Goal: Information Seeking & Learning: Learn about a topic

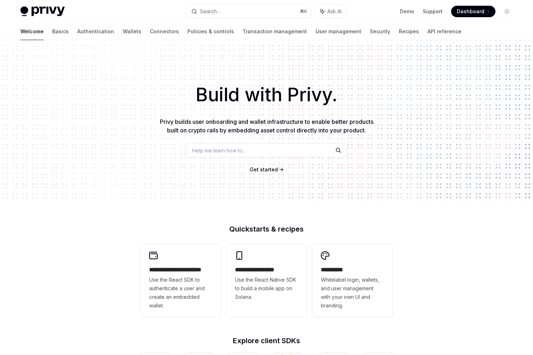
click at [429, 9] on span "Dashboard" at bounding box center [470, 11] width 28 height 7
click at [77, 33] on link "Authentication" at bounding box center [95, 31] width 37 height 17
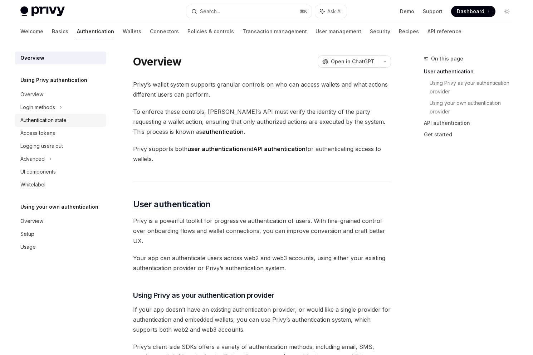
click at [31, 115] on link "Authentication state" at bounding box center [61, 120] width 92 height 13
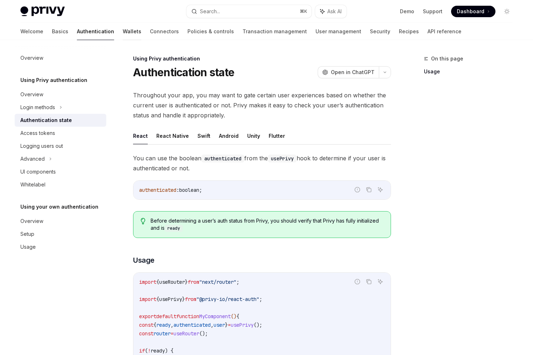
click at [123, 24] on link "Wallets" at bounding box center [132, 31] width 19 height 17
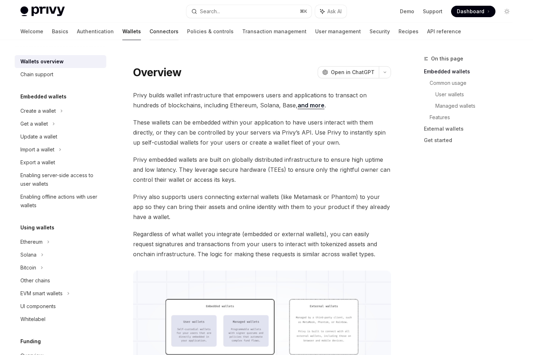
click at [149, 31] on link "Connectors" at bounding box center [163, 31] width 29 height 17
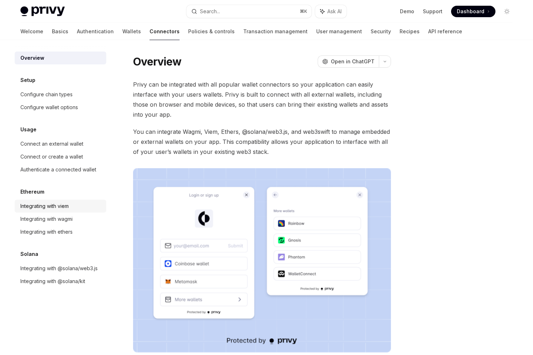
click at [38, 202] on div "Integrating with viem" at bounding box center [44, 206] width 48 height 9
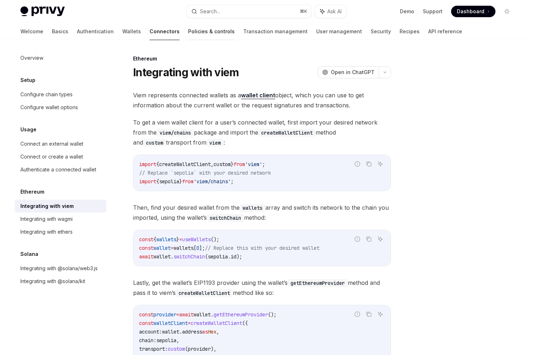
click at [188, 29] on link "Policies & controls" at bounding box center [211, 31] width 46 height 17
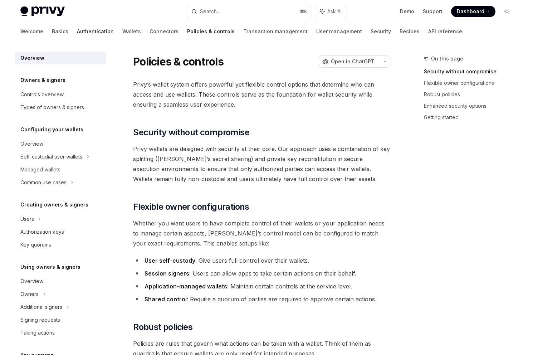
click at [77, 31] on link "Authentication" at bounding box center [95, 31] width 37 height 17
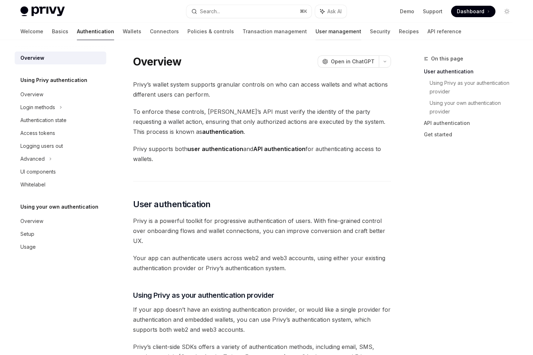
click at [315, 33] on link "User management" at bounding box center [338, 31] width 46 height 17
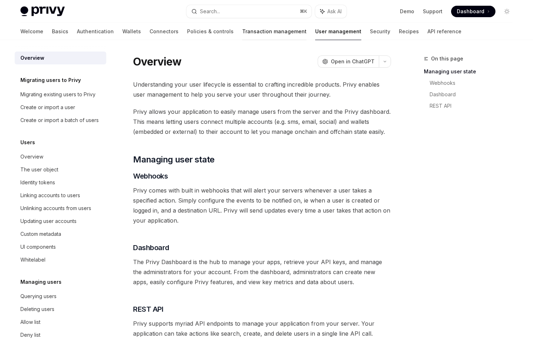
click at [242, 33] on link "Transaction management" at bounding box center [274, 31] width 64 height 17
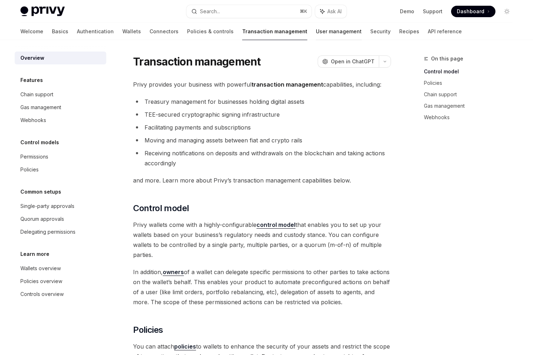
click at [316, 29] on link "User management" at bounding box center [339, 31] width 46 height 17
type textarea "*"
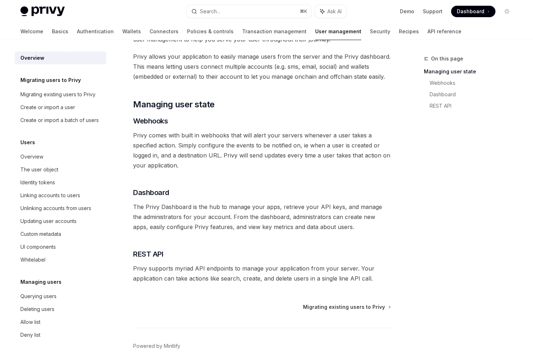
scroll to position [90, 0]
